Goal: Task Accomplishment & Management: Manage account settings

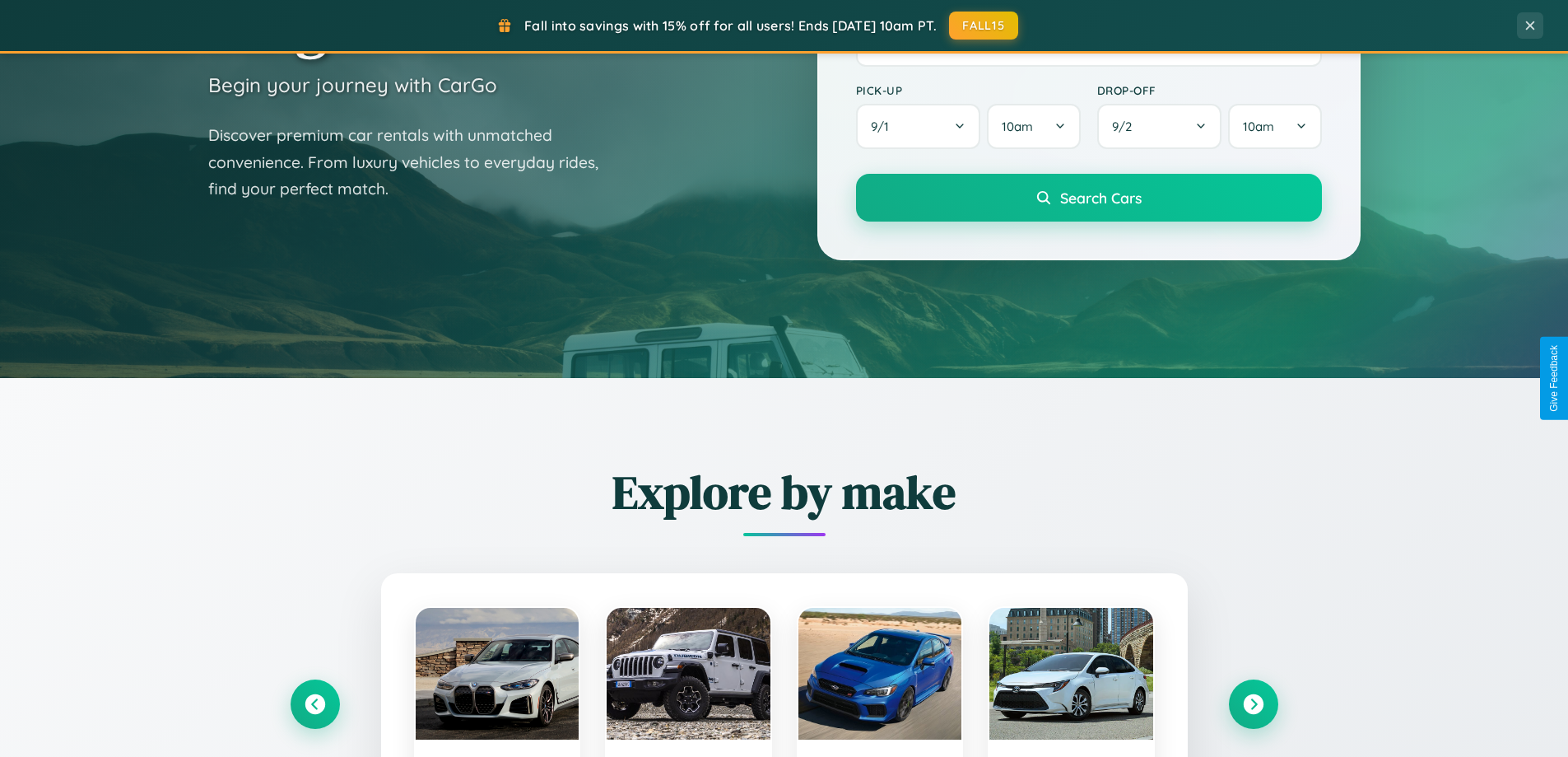
scroll to position [1133, 0]
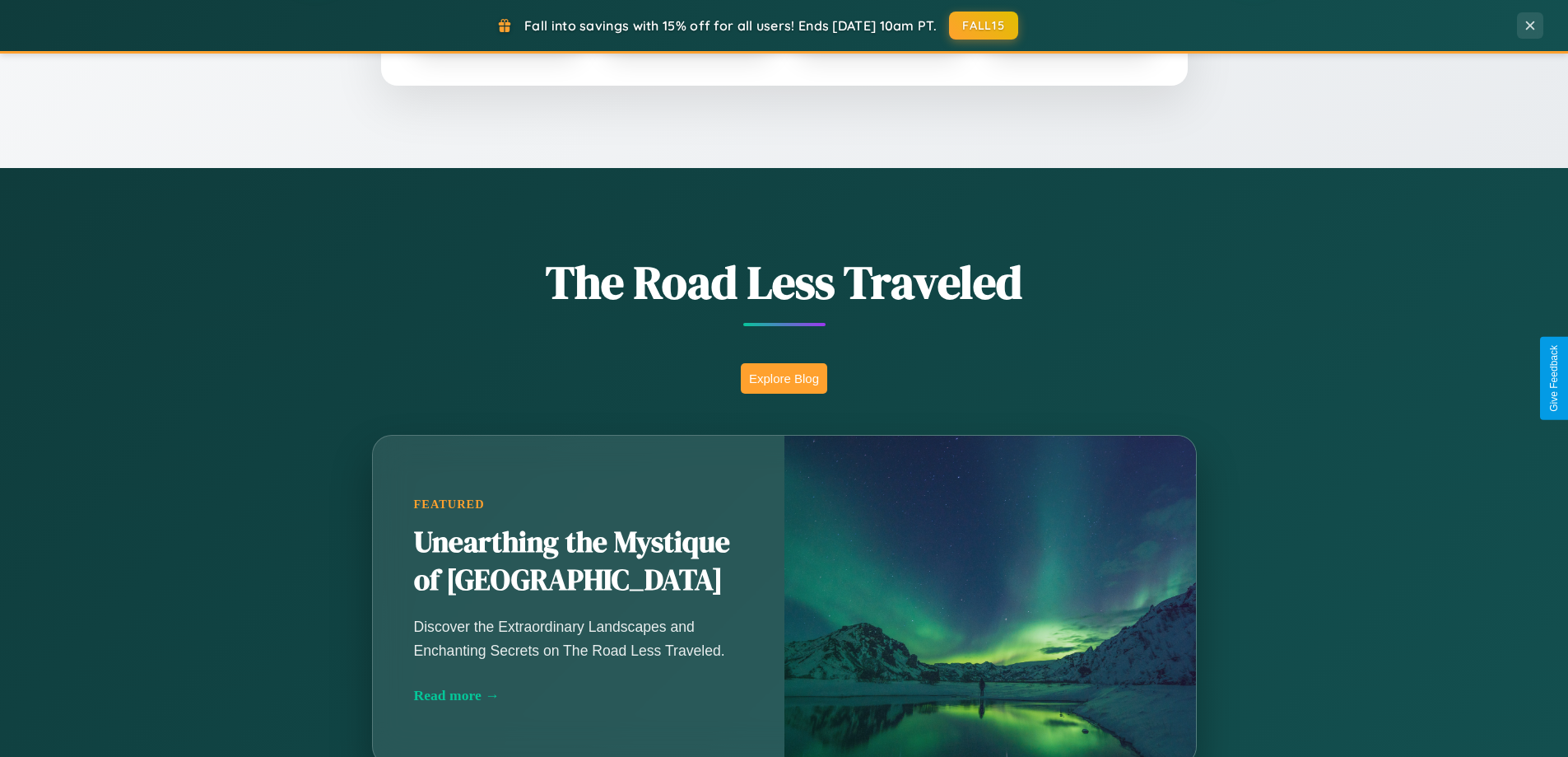
click at [784, 378] on button "Explore Blog" at bounding box center [784, 378] width 87 height 30
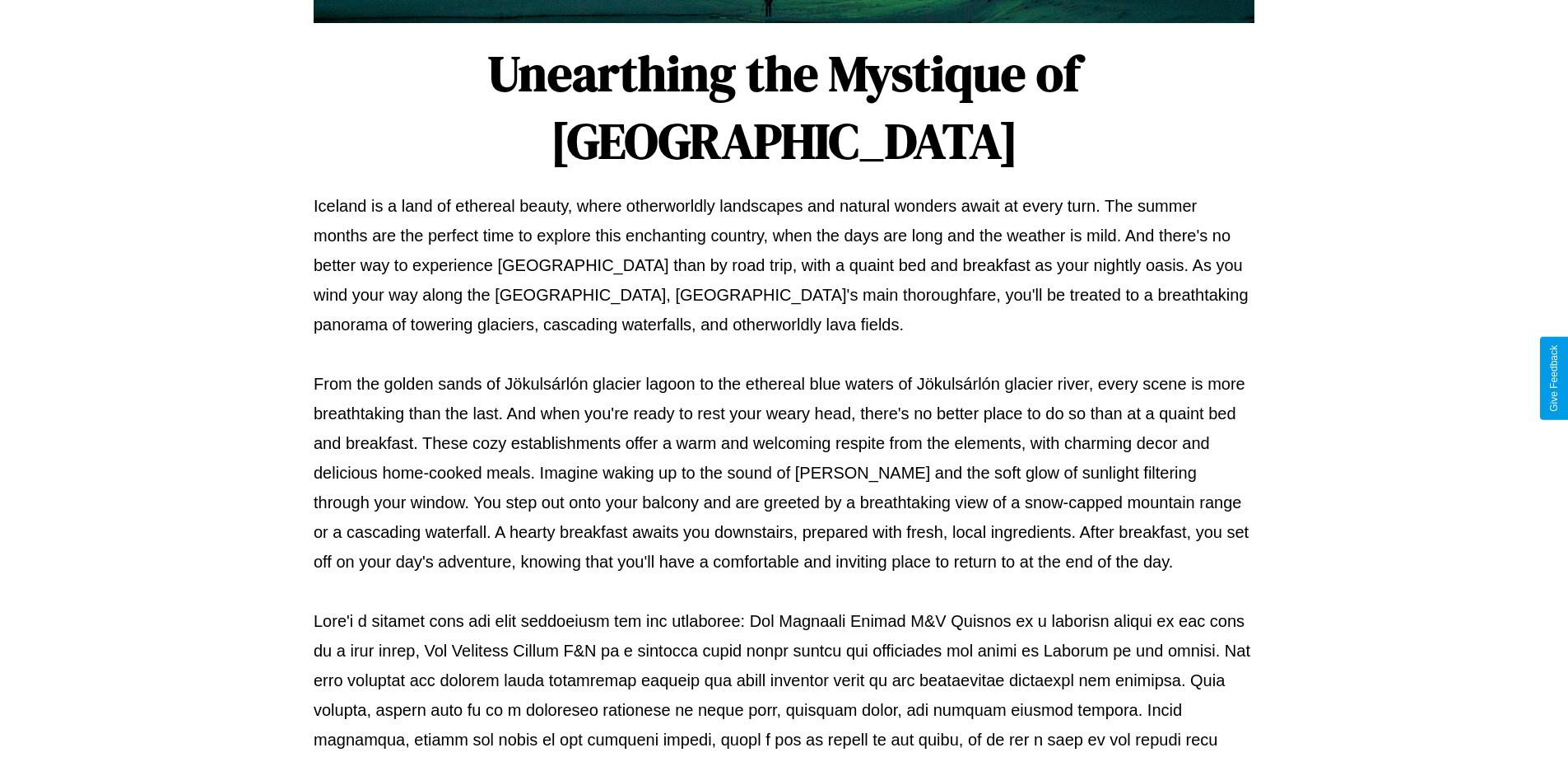
scroll to position [533, 0]
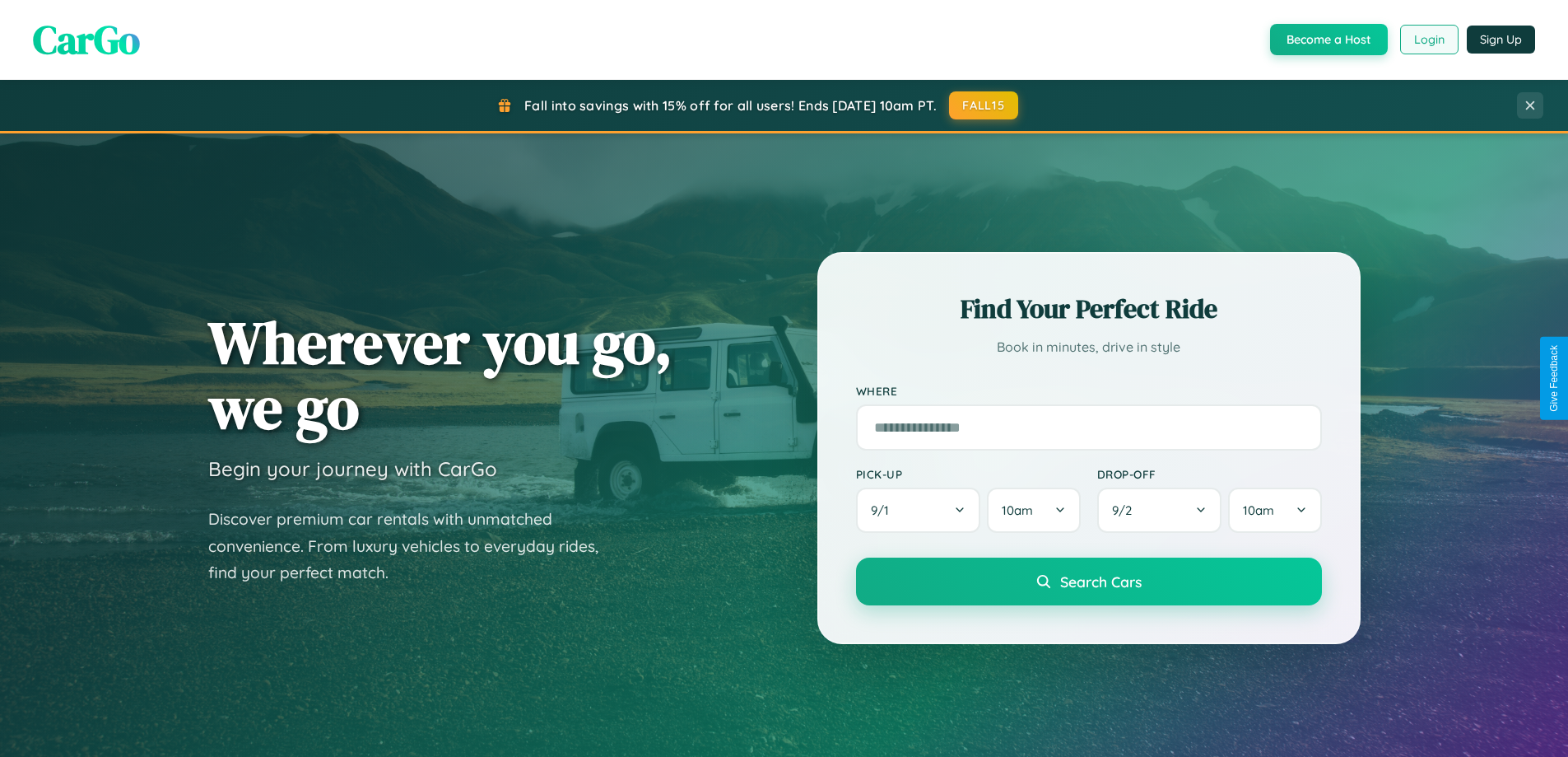
click at [1428, 40] on button "Login" at bounding box center [1429, 39] width 58 height 30
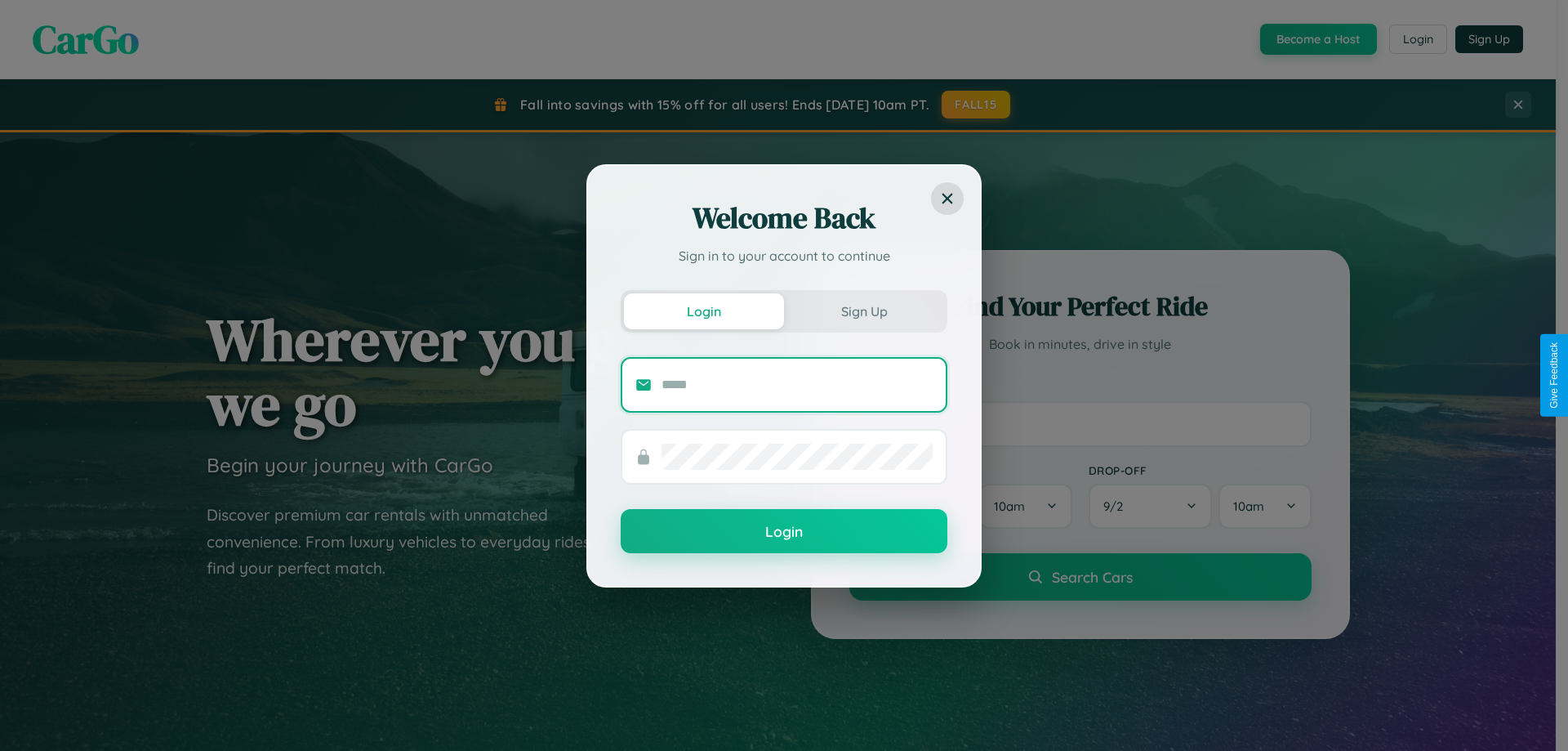
click at [797, 384] on input "text" at bounding box center [796, 385] width 271 height 26
type input "**********"
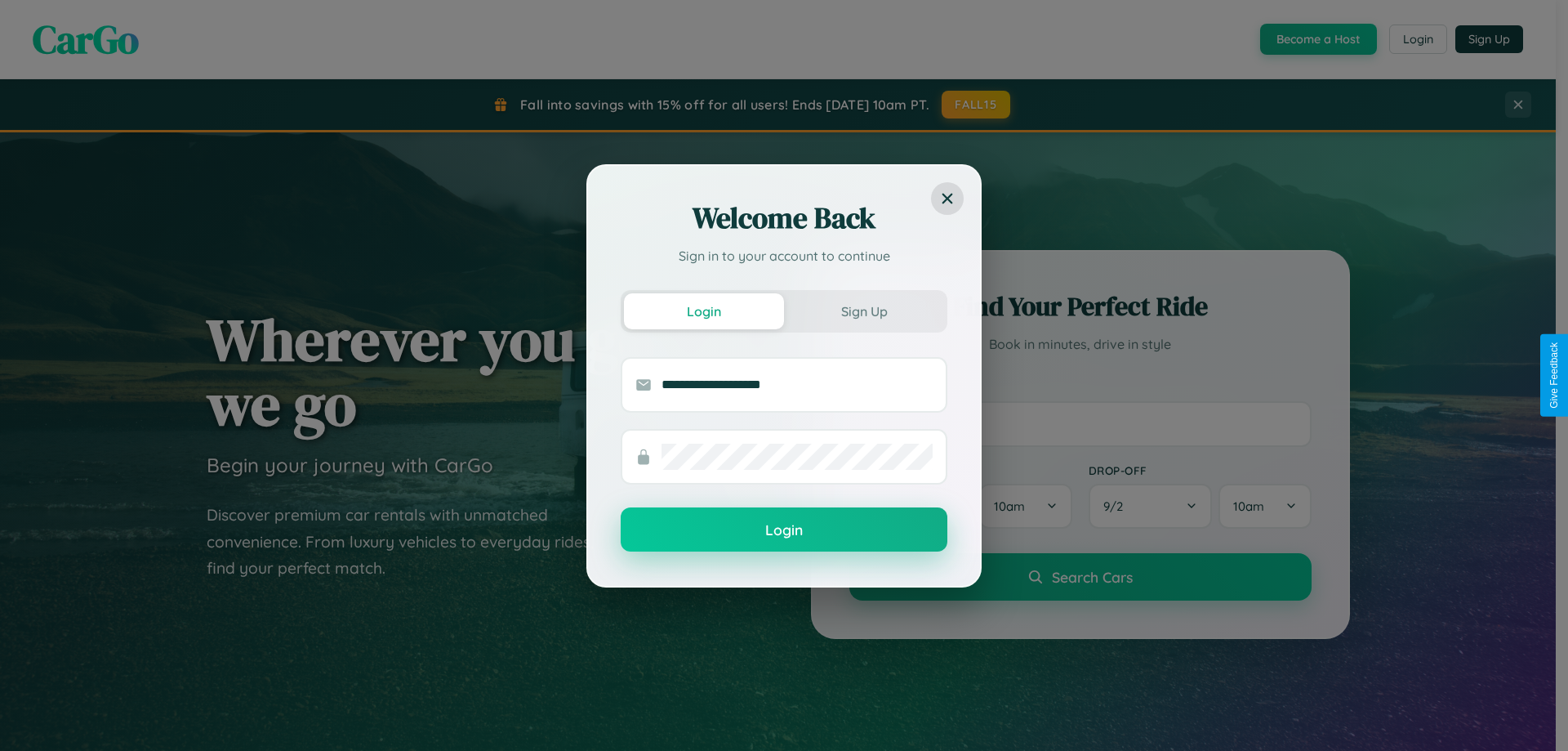
click at [784, 531] on button "Login" at bounding box center [784, 529] width 326 height 44
